Goal: Information Seeking & Learning: Find contact information

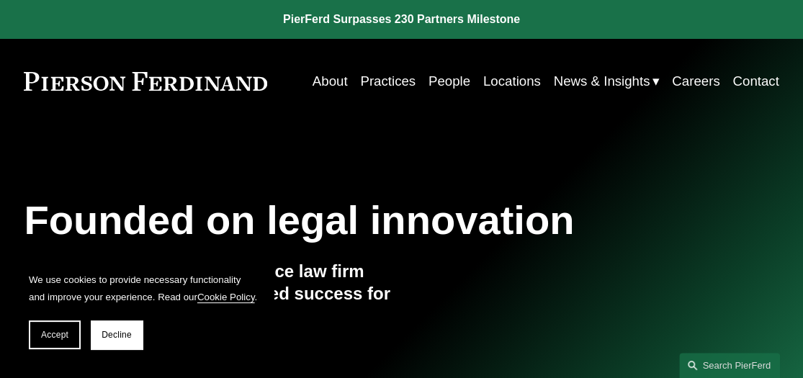
click at [442, 78] on link "People" at bounding box center [449, 81] width 42 height 27
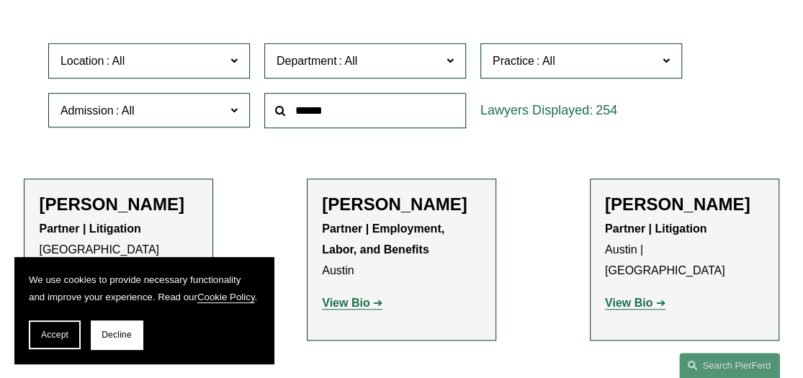
scroll to position [368, 0]
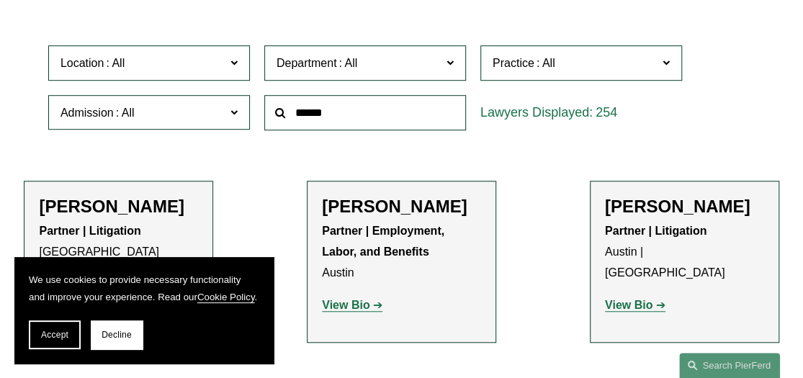
click at [232, 66] on span at bounding box center [233, 62] width 7 height 19
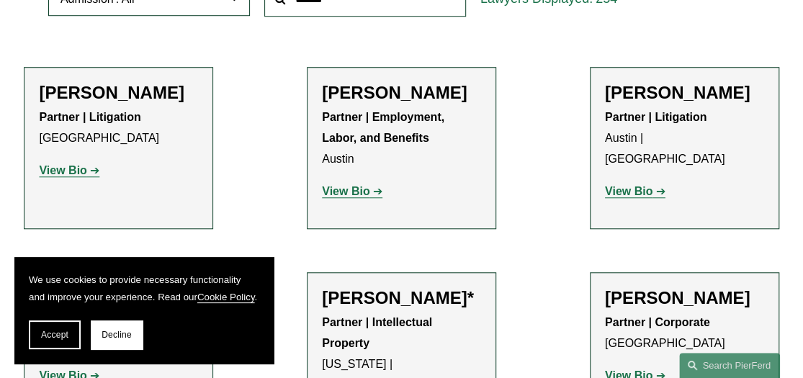
scroll to position [55, 0]
click at [0, 0] on link "Charlotte" at bounding box center [0, 0] width 0 height 0
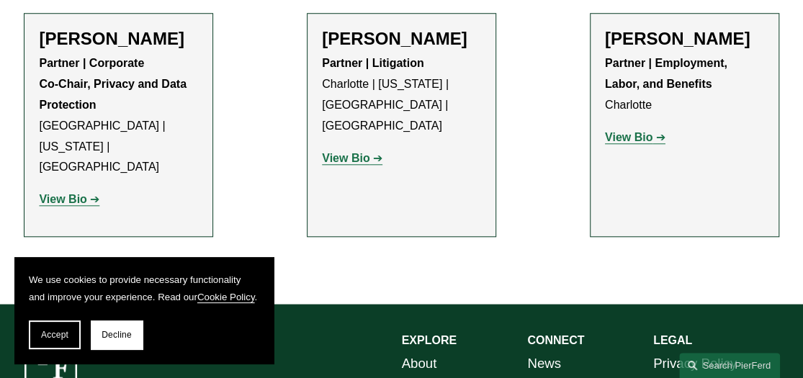
scroll to position [540, 0]
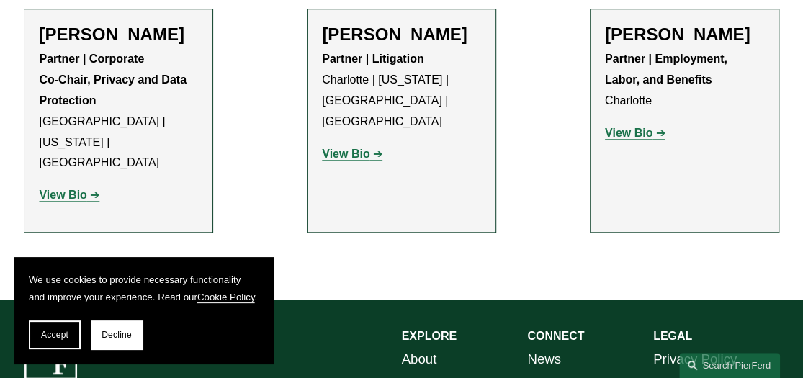
click at [628, 144] on p "View Bio" at bounding box center [684, 133] width 159 height 21
click at [634, 139] on strong "View Bio" at bounding box center [629, 133] width 48 height 12
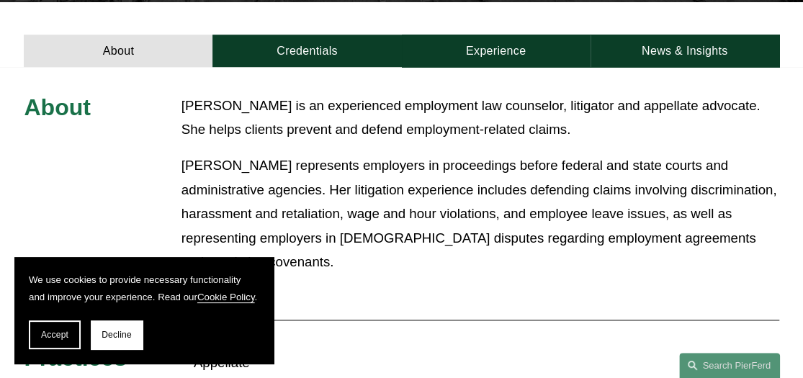
scroll to position [477, 0]
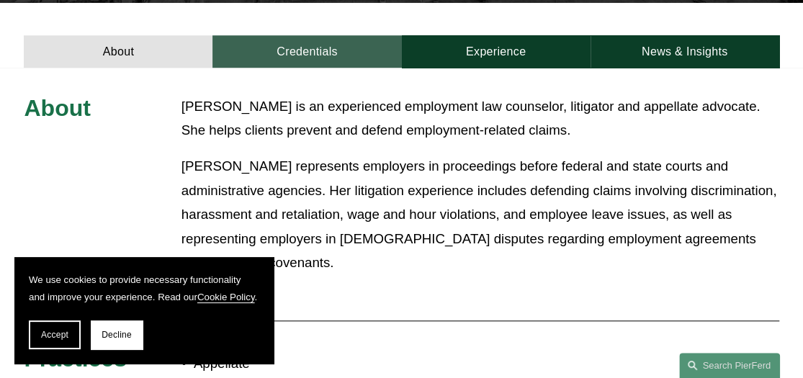
click at [333, 35] on link "Credentials" at bounding box center [306, 51] width 189 height 32
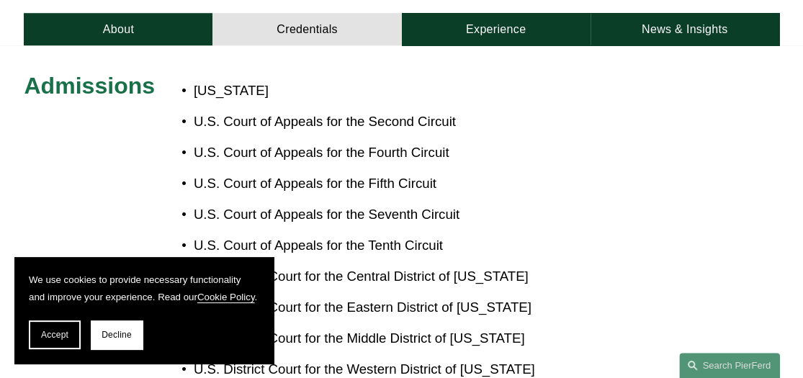
scroll to position [500, 0]
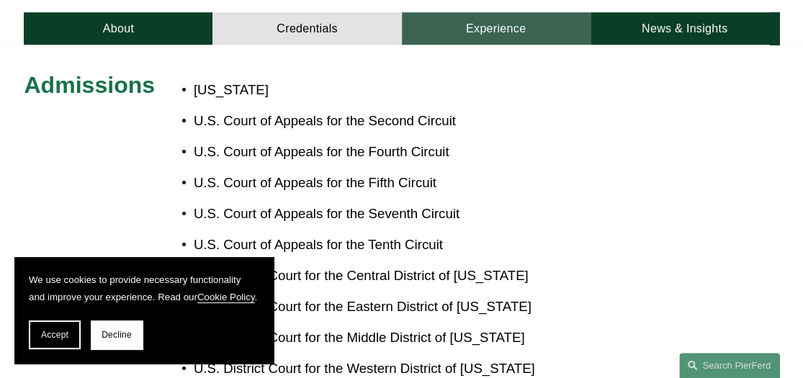
click at [536, 12] on link "Experience" at bounding box center [496, 28] width 189 height 32
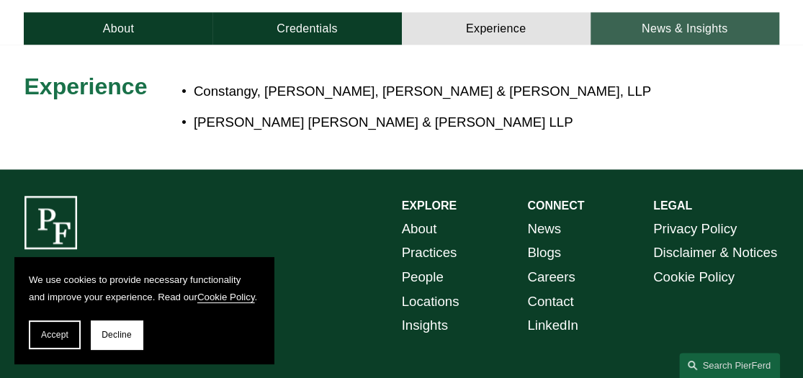
click at [680, 12] on link "News & Insights" at bounding box center [684, 28] width 189 height 32
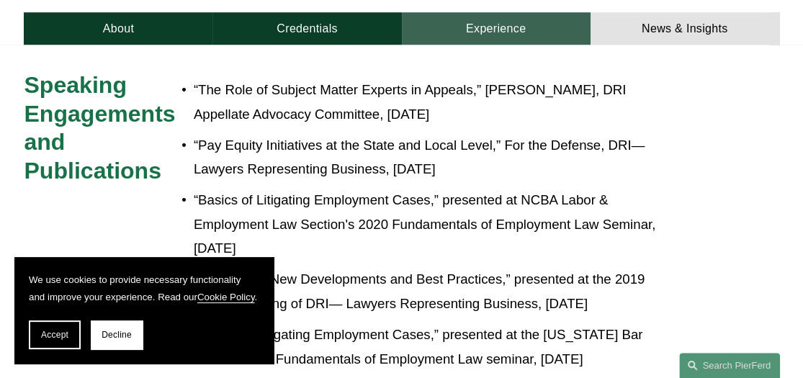
click at [537, 12] on link "Experience" at bounding box center [496, 28] width 189 height 32
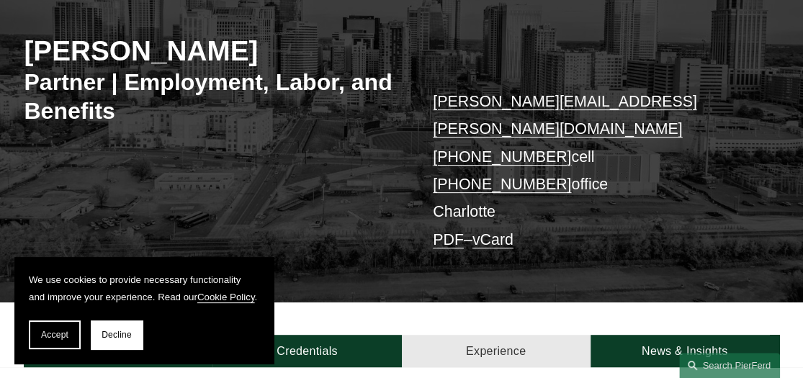
scroll to position [0, 0]
